Goal: Information Seeking & Learning: Learn about a topic

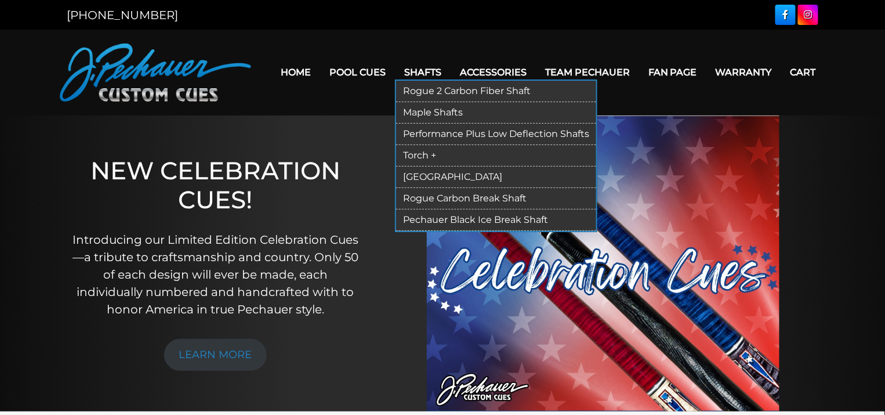
click at [432, 128] on link "Performance Plus Low Deflection Shafts" at bounding box center [496, 134] width 200 height 21
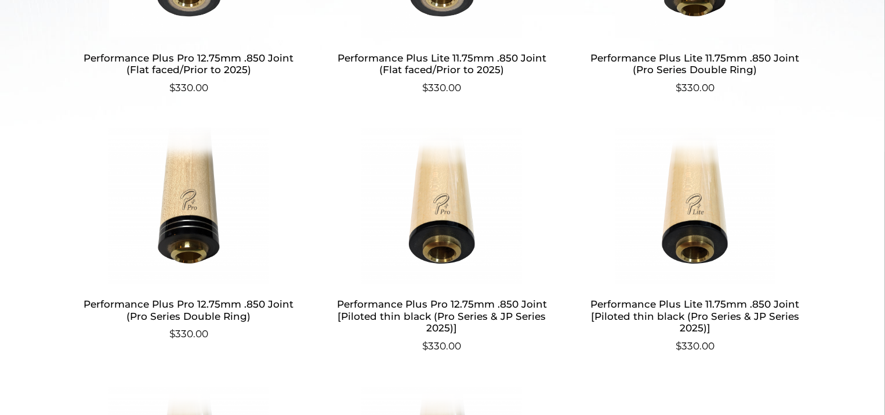
scroll to position [539, 0]
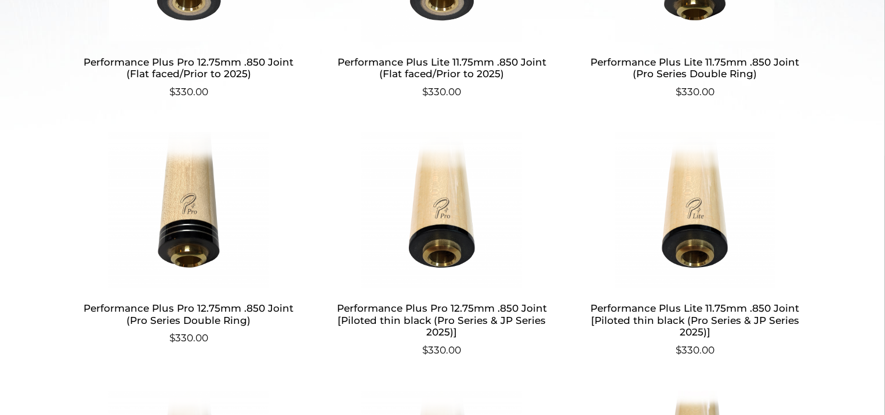
click at [456, 317] on h2 "Performance Plus Pro 12.75mm .850 Joint [Piloted thin black (Pro Series & JP Se…" at bounding box center [442, 320] width 226 height 45
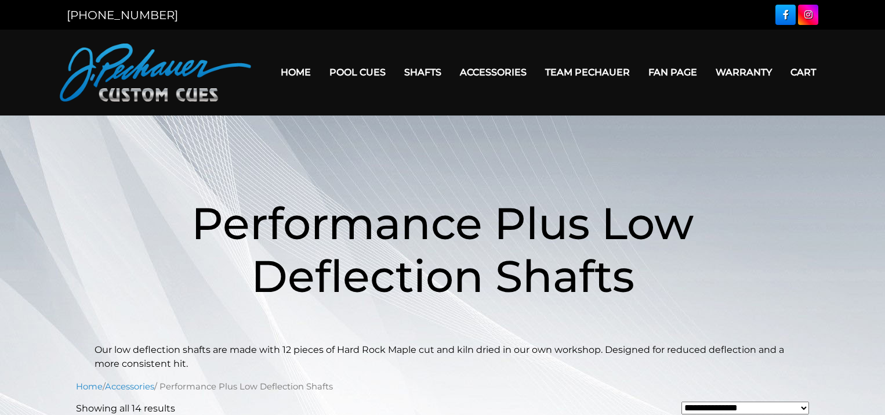
scroll to position [539, 0]
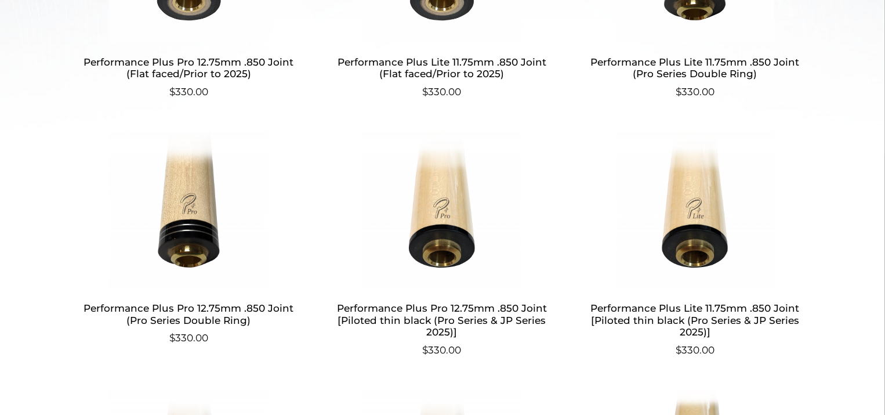
click at [706, 318] on h2 "Performance Plus Lite 11.75mm .850 Joint [Piloted thin black (Pro Series & JP S…" at bounding box center [695, 320] width 226 height 45
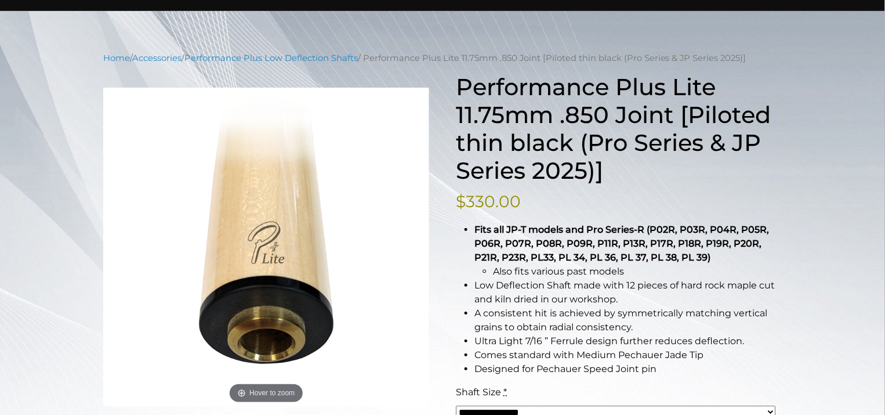
scroll to position [3, 0]
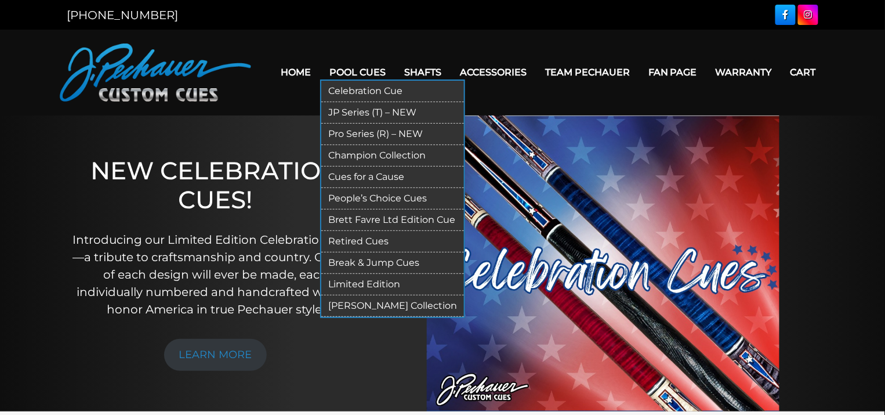
click at [362, 238] on link "Retired Cues" at bounding box center [392, 241] width 143 height 21
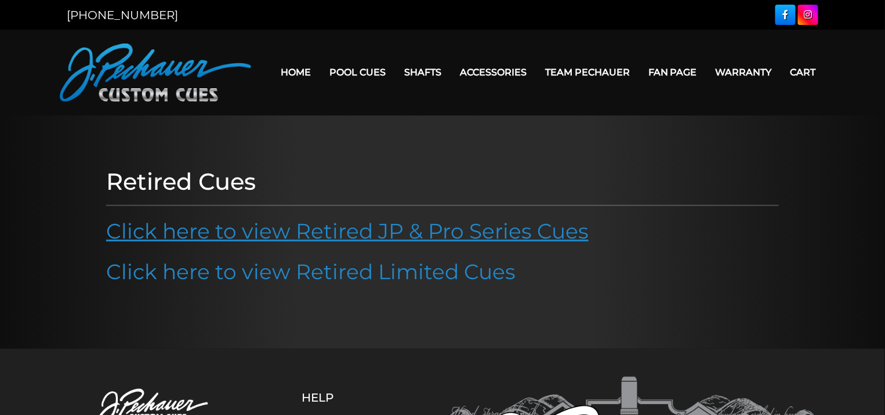
click at [364, 233] on link "Click here to view Retired JP & Pro Series Cues" at bounding box center [347, 231] width 483 height 26
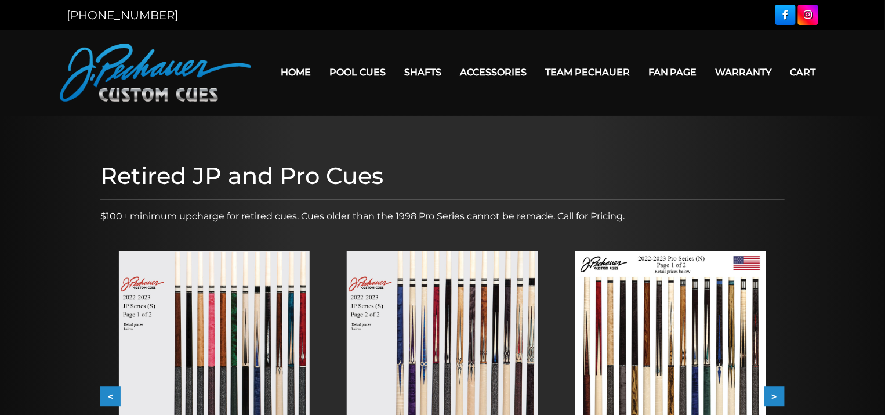
click at [487, 340] on img at bounding box center [442, 371] width 191 height 241
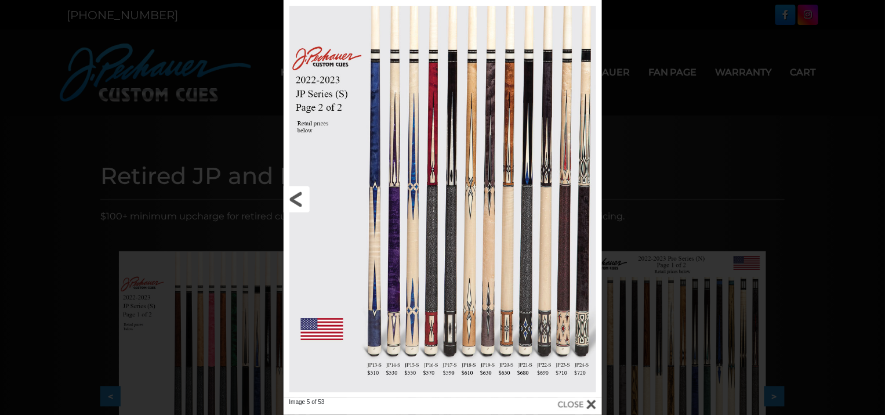
click at [305, 191] on link at bounding box center [355, 199] width 143 height 398
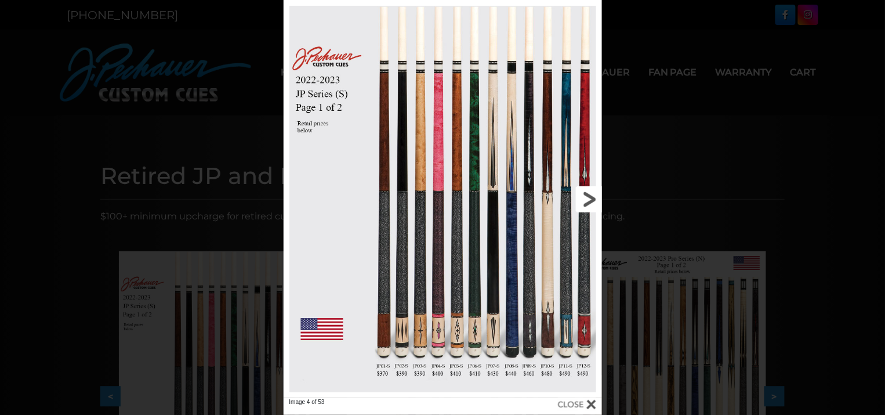
click at [589, 195] on link at bounding box center [529, 199] width 143 height 398
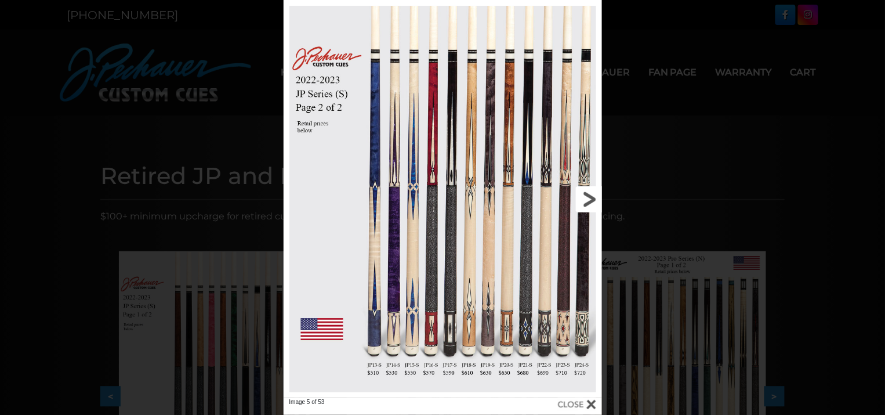
click at [589, 195] on link at bounding box center [529, 199] width 143 height 398
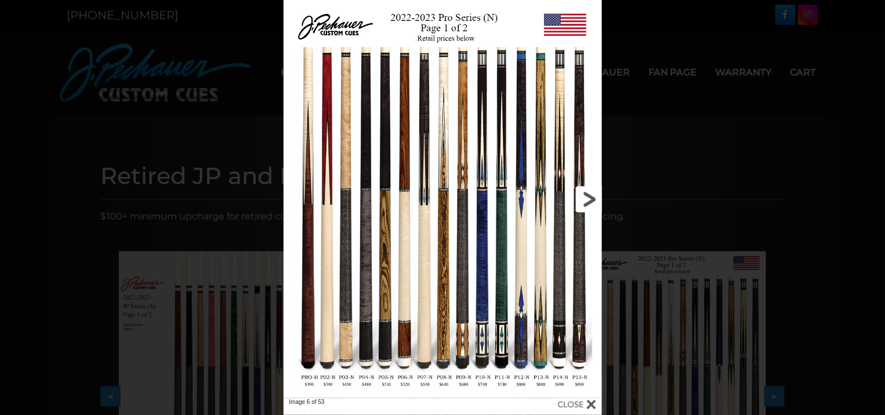
click at [589, 195] on link at bounding box center [529, 199] width 143 height 398
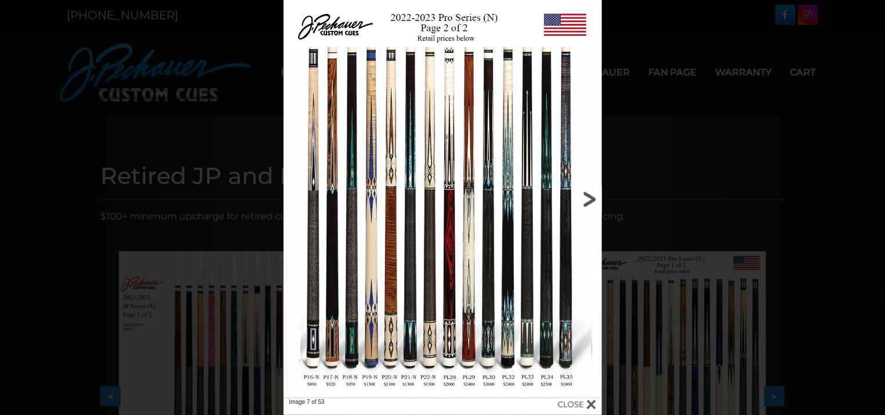
click at [589, 195] on link at bounding box center [529, 199] width 143 height 398
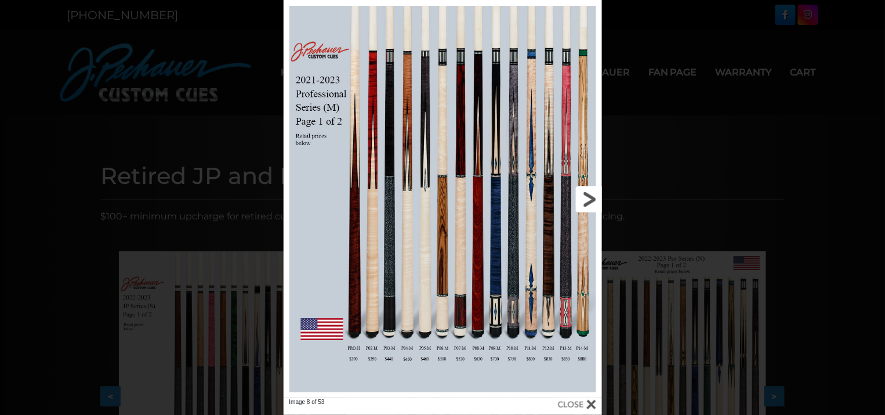
click at [589, 195] on link at bounding box center [529, 199] width 143 height 398
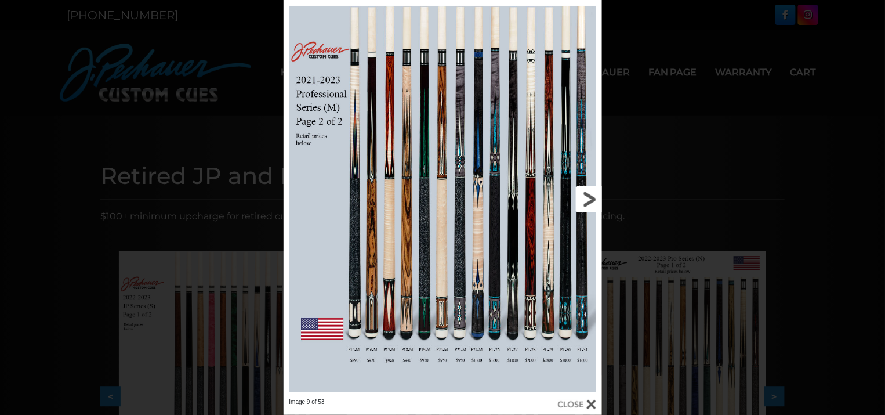
click at [589, 195] on link at bounding box center [529, 199] width 143 height 398
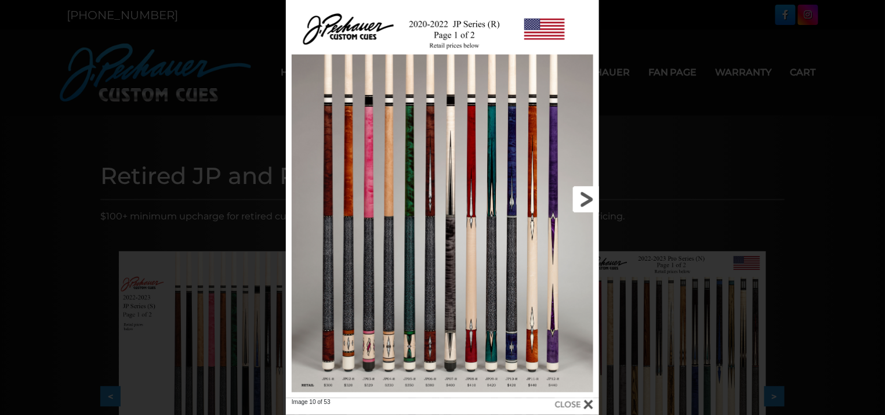
click at [589, 195] on link at bounding box center [528, 199] width 141 height 398
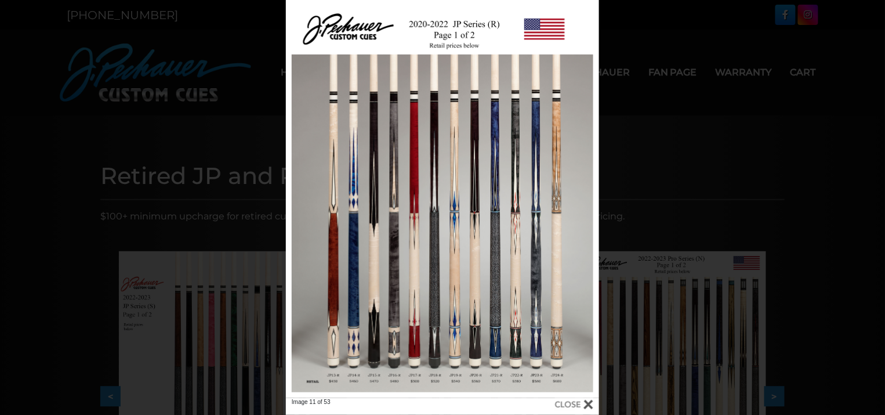
click at [233, 38] on div "Image 11 of 53" at bounding box center [442, 207] width 885 height 415
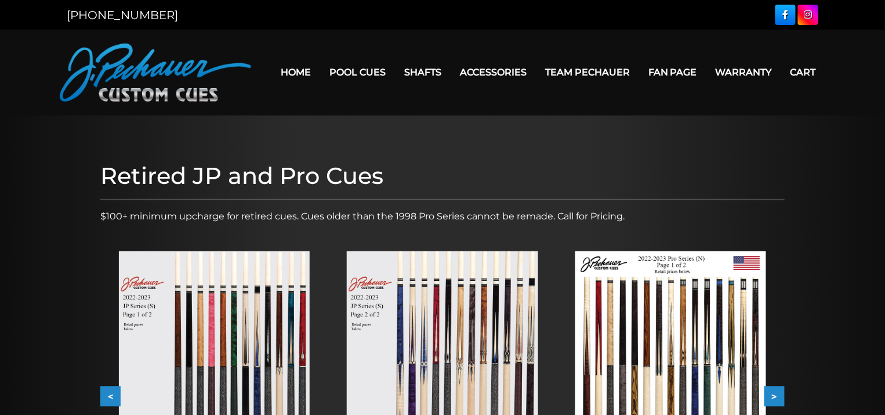
click at [298, 69] on link "Home" at bounding box center [295, 72] width 49 height 30
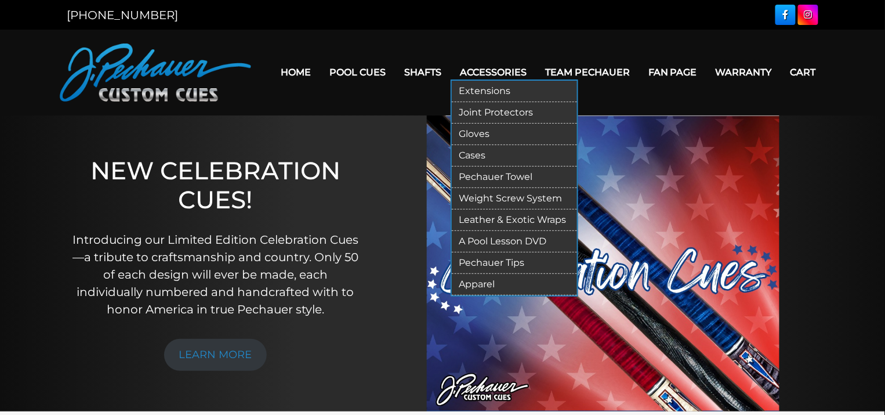
click at [490, 280] on link "Apparel" at bounding box center [514, 284] width 125 height 21
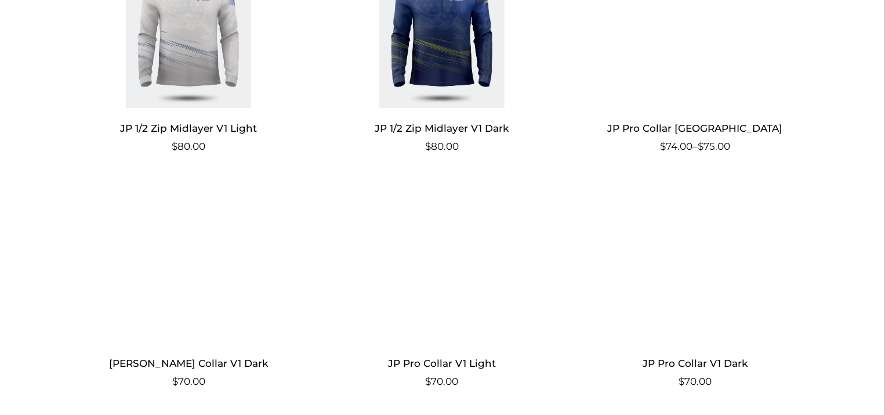
scroll to position [847, 0]
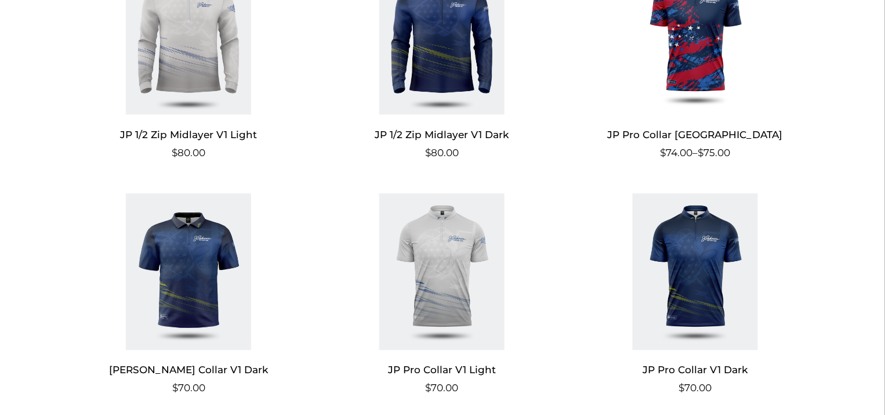
click at [223, 257] on img at bounding box center [189, 271] width 226 height 157
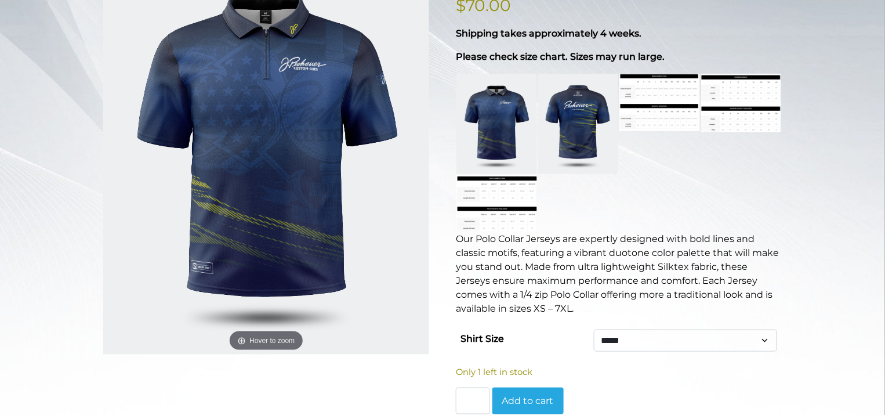
scroll to position [246, 0]
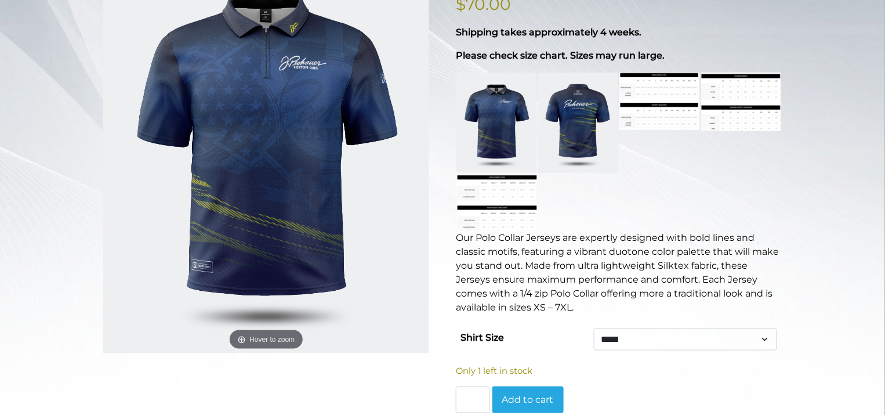
click at [597, 328] on select "** ***** ****** ***** ** *** ***" at bounding box center [685, 339] width 183 height 22
click at [594, 328] on select "** ***** ****** ***** ** *** ***" at bounding box center [685, 339] width 183 height 22
select select "******"
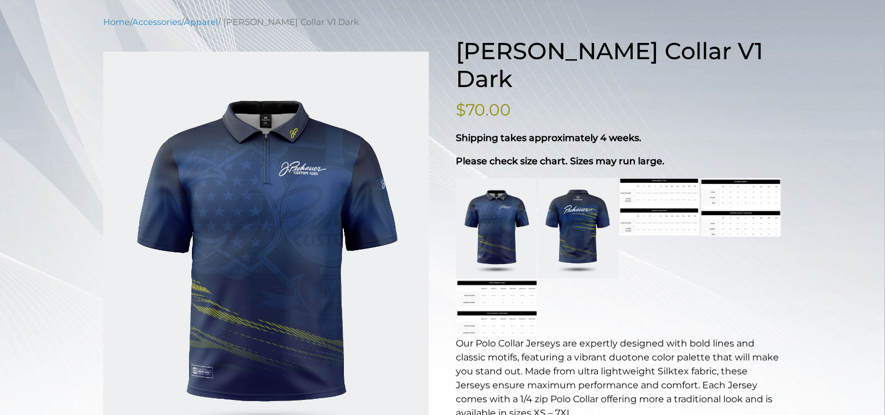
scroll to position [0, 0]
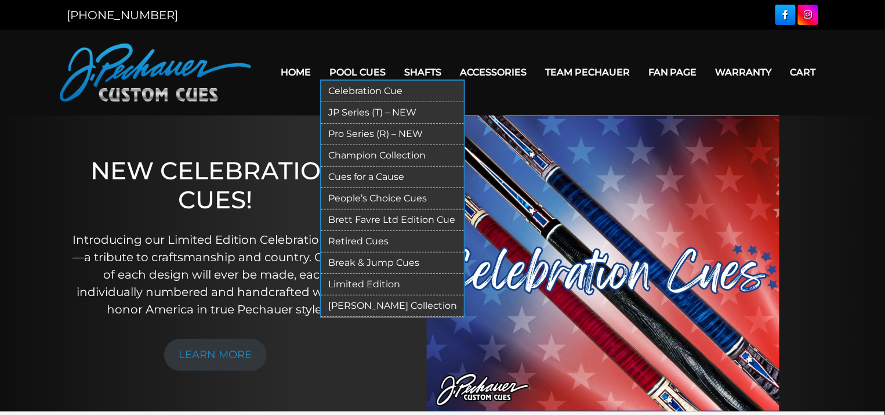
click at [360, 237] on link "Retired Cues" at bounding box center [392, 241] width 143 height 21
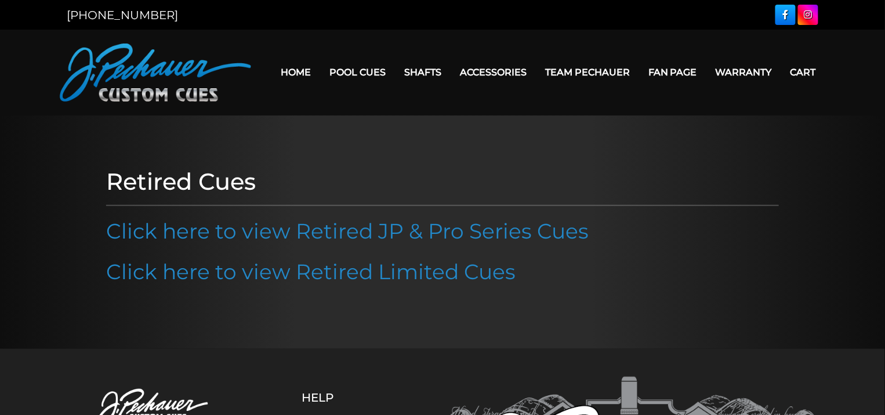
click at [360, 237] on link "Click here to view Retired JP & Pro Series Cues" at bounding box center [347, 231] width 483 height 26
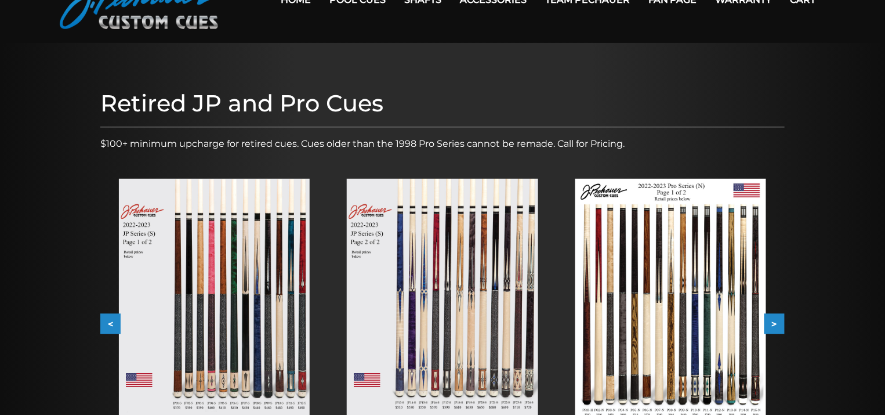
scroll to position [142, 0]
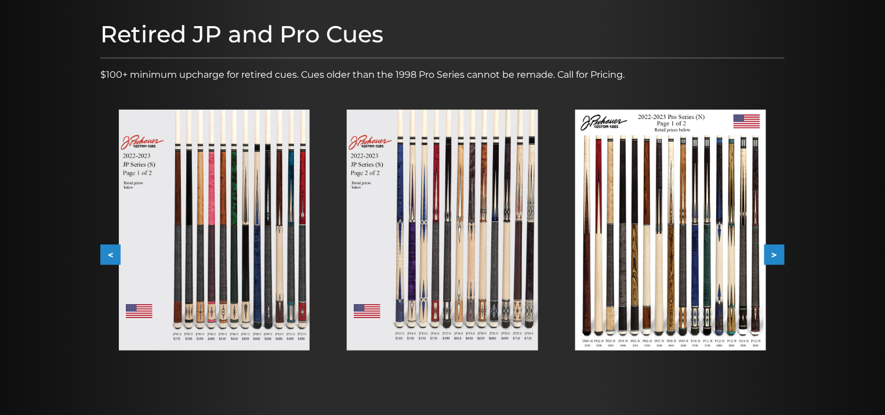
click at [778, 252] on button ">" at bounding box center [774, 255] width 20 height 20
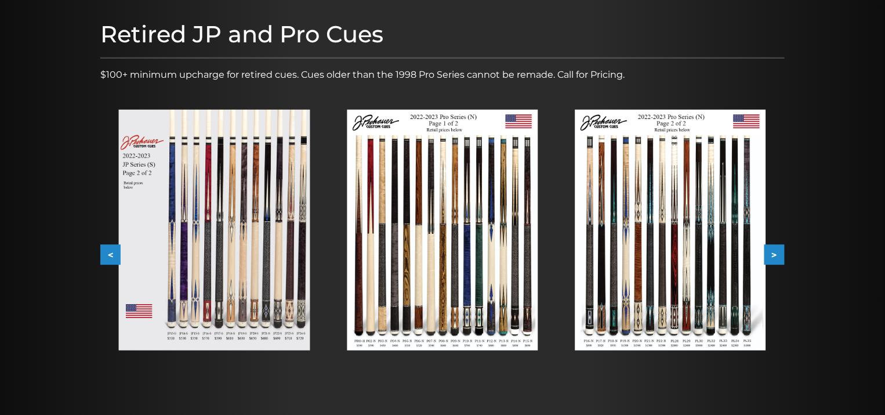
click at [779, 258] on button ">" at bounding box center [774, 255] width 20 height 20
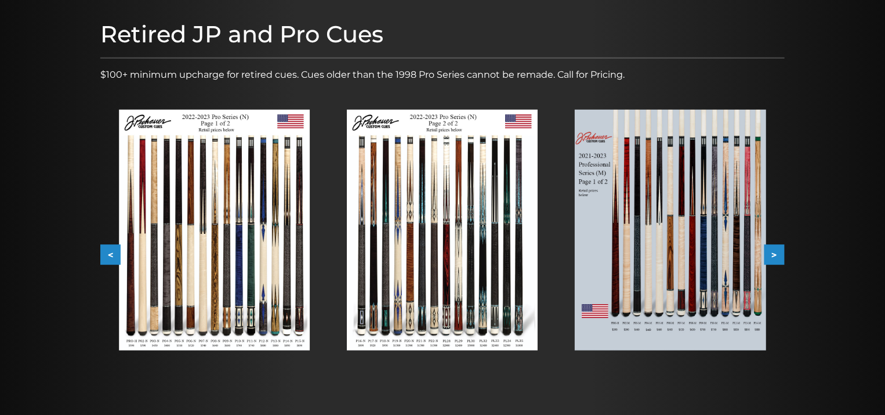
click at [779, 258] on button ">" at bounding box center [774, 255] width 20 height 20
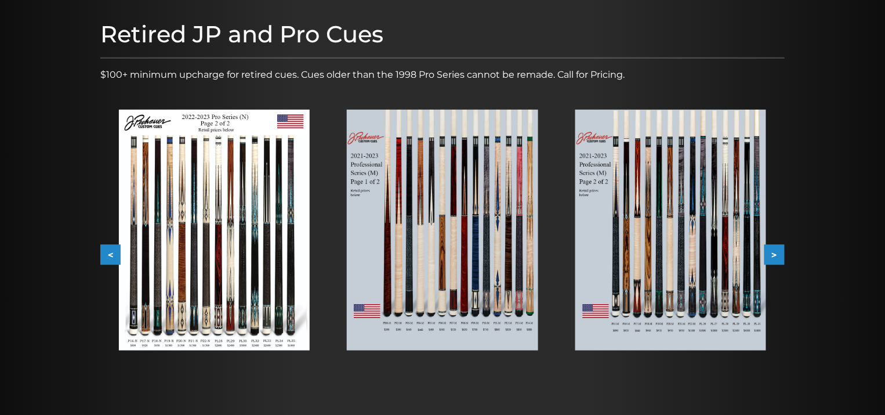
click at [779, 258] on button ">" at bounding box center [774, 255] width 20 height 20
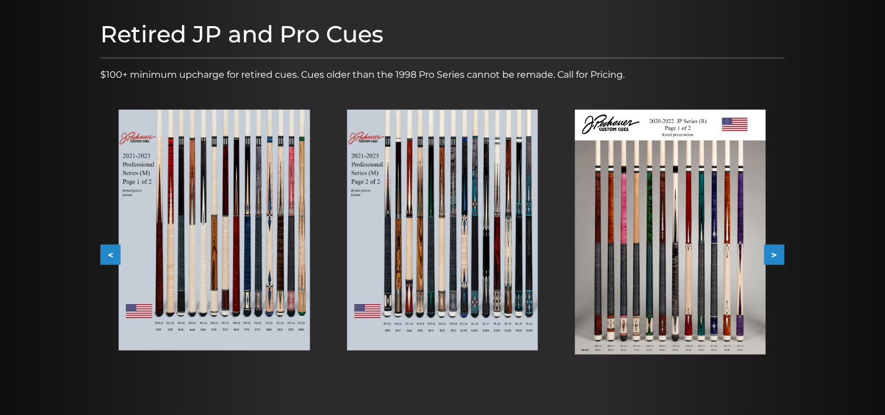
click at [779, 258] on button ">" at bounding box center [774, 255] width 20 height 20
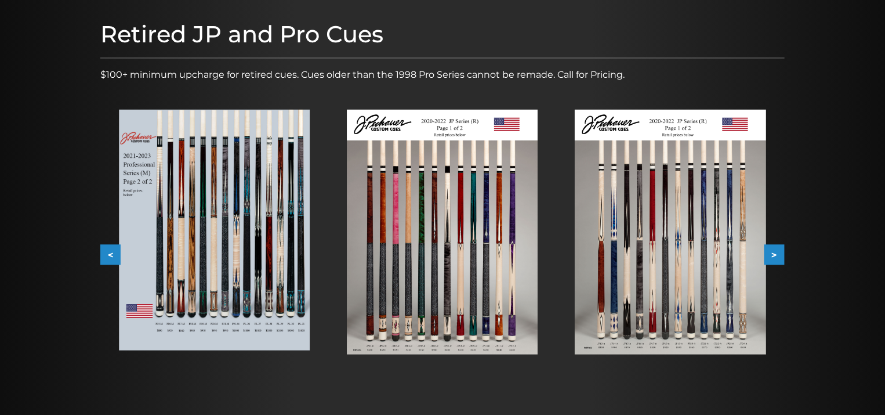
click at [663, 249] on img at bounding box center [670, 232] width 191 height 245
